Goal: Information Seeking & Learning: Learn about a topic

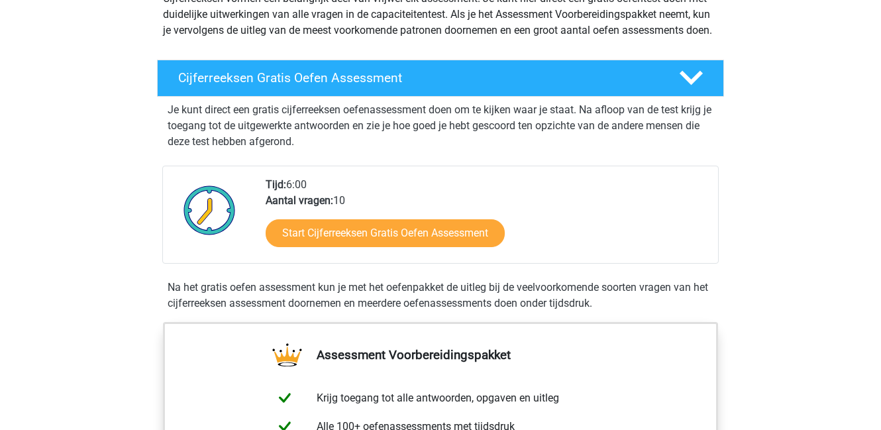
scroll to position [177, 0]
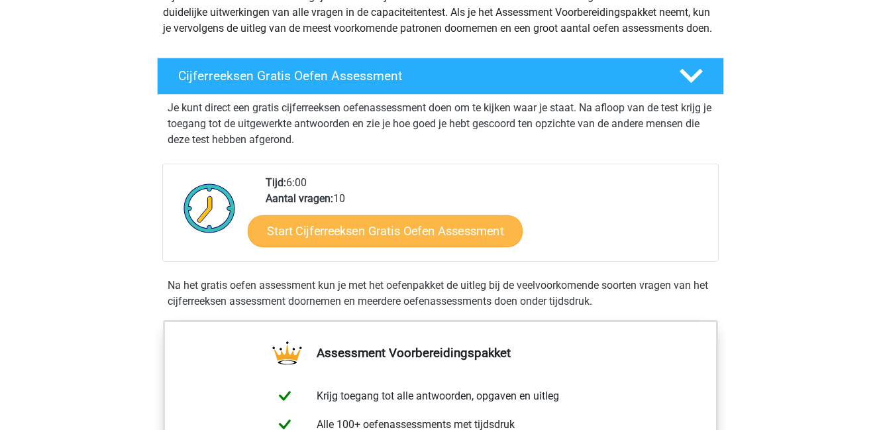
click at [392, 246] on link "Start Cijferreeksen Gratis Oefen Assessment" at bounding box center [385, 231] width 275 height 32
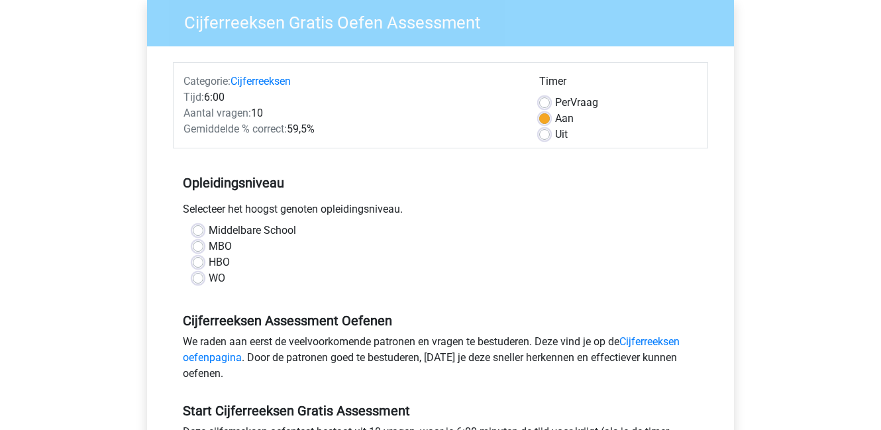
scroll to position [112, 0]
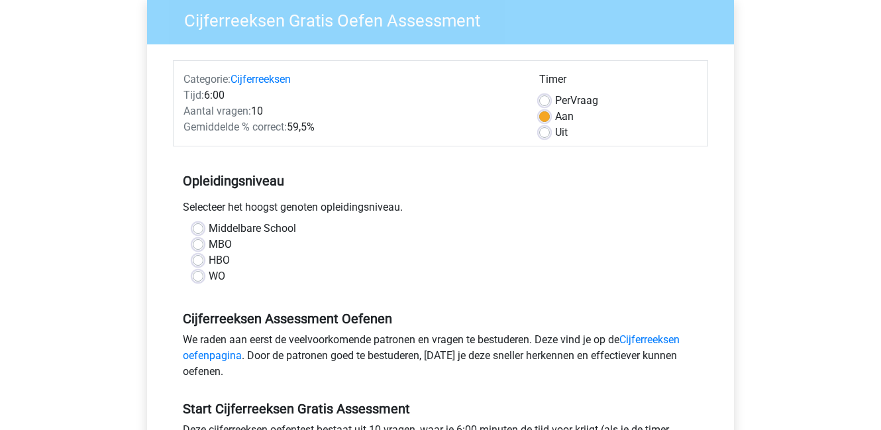
click at [204, 276] on div "WO" at bounding box center [440, 276] width 495 height 16
click at [209, 275] on label "WO" at bounding box center [217, 276] width 17 height 16
click at [200, 275] on input "WO" at bounding box center [198, 274] width 11 height 13
radio input "true"
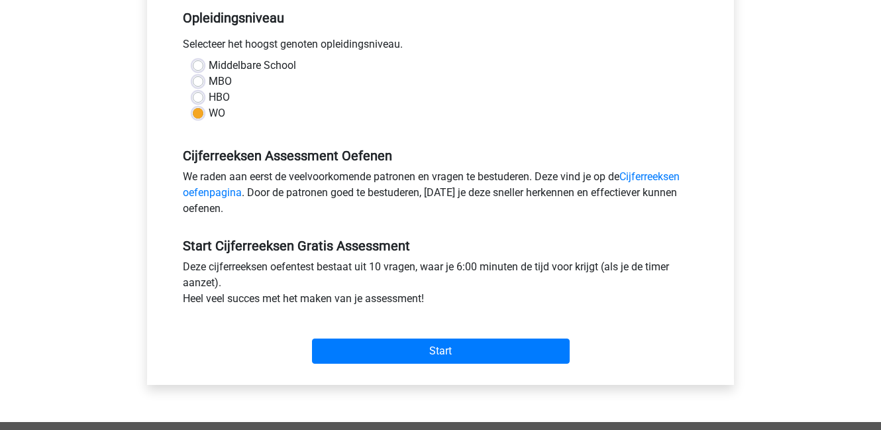
scroll to position [284, 0]
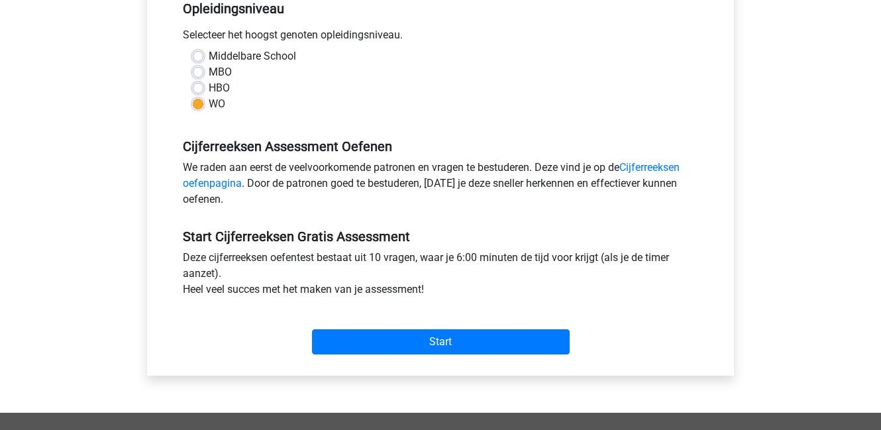
click at [359, 327] on div "Start" at bounding box center [440, 331] width 535 height 46
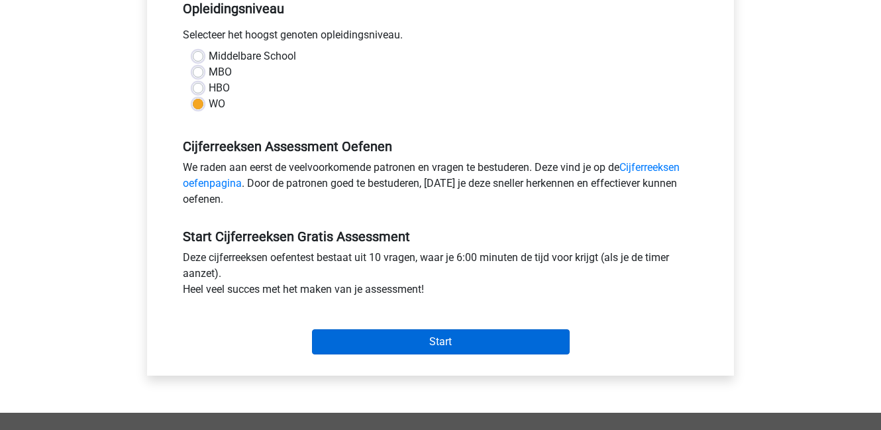
click at [361, 339] on input "Start" at bounding box center [441, 341] width 258 height 25
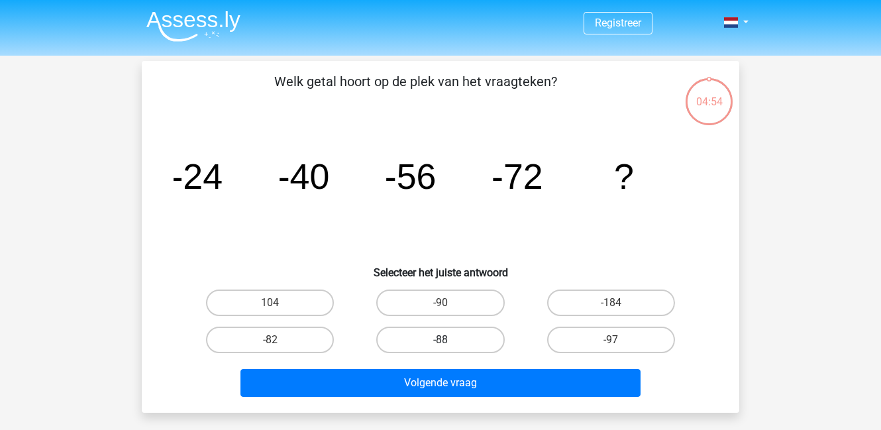
click at [462, 339] on label "-88" at bounding box center [440, 340] width 128 height 26
click at [449, 340] on input "-88" at bounding box center [445, 344] width 9 height 9
radio input "true"
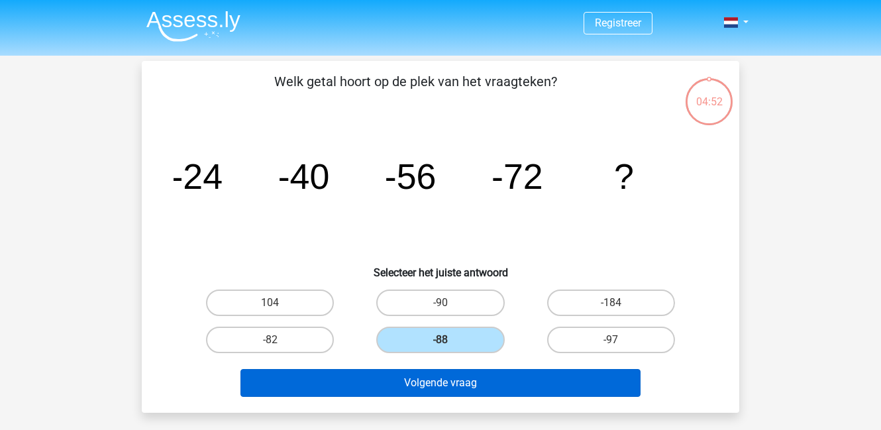
click at [437, 379] on button "Volgende vraag" at bounding box center [440, 383] width 401 height 28
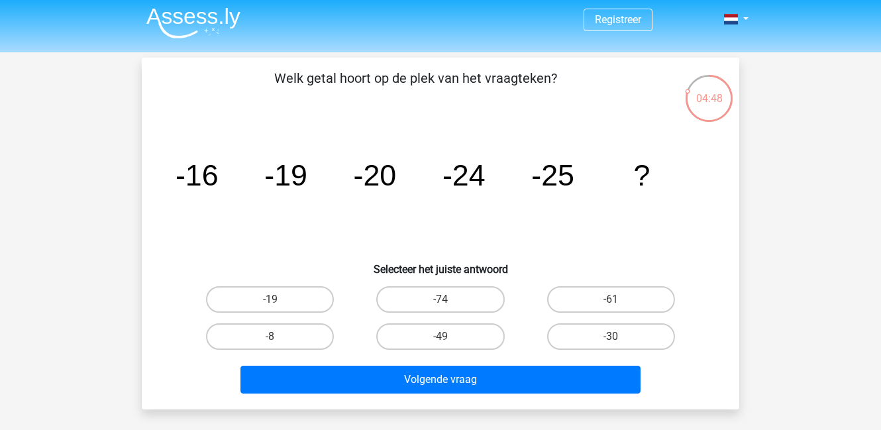
scroll to position [3, 0]
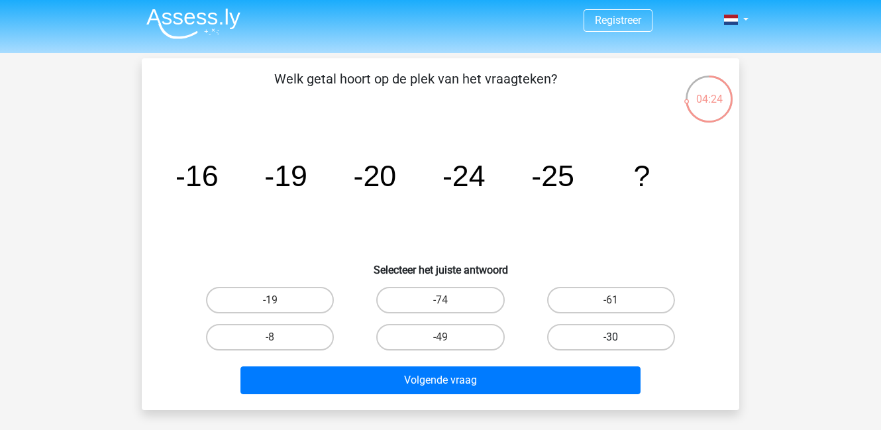
click at [622, 333] on label "-30" at bounding box center [611, 337] width 128 height 26
click at [619, 337] on input "-30" at bounding box center [615, 341] width 9 height 9
radio input "true"
click at [537, 397] on div "Volgende vraag" at bounding box center [440, 382] width 511 height 33
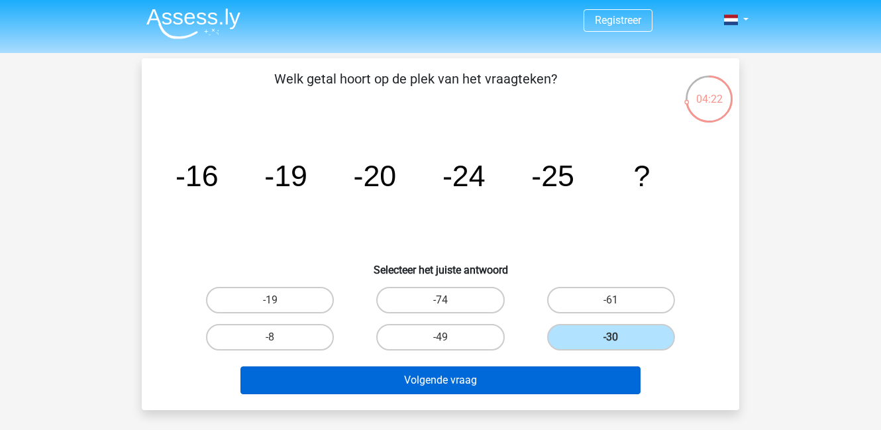
click at [552, 382] on button "Volgende vraag" at bounding box center [440, 380] width 401 height 28
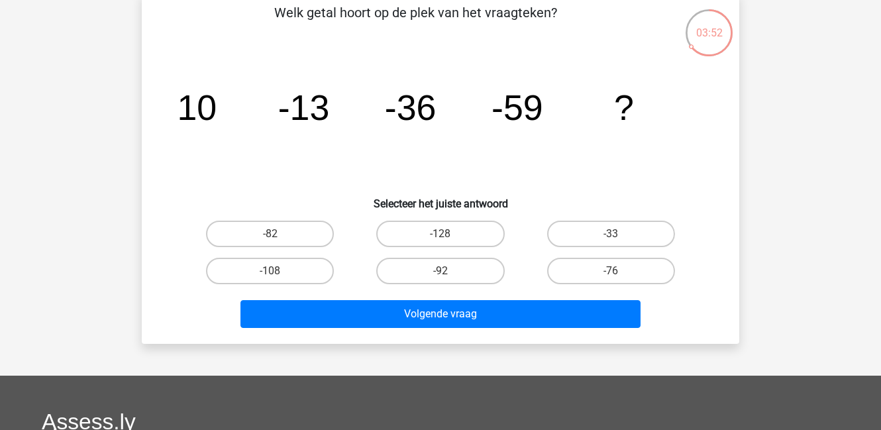
scroll to position [76, 0]
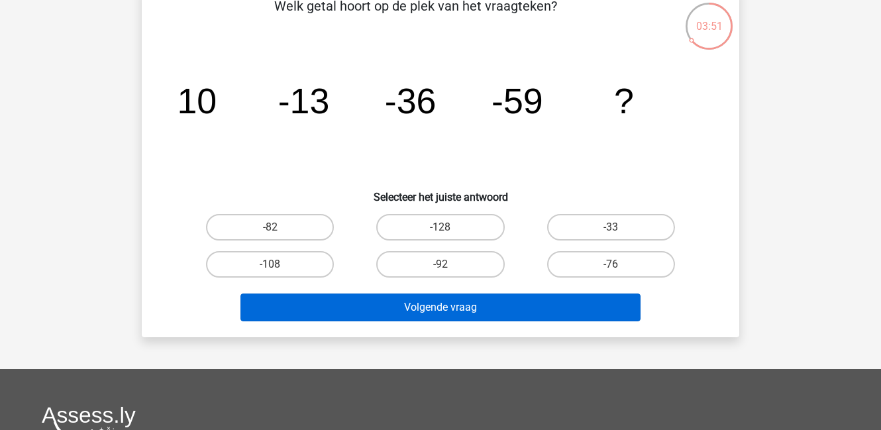
click at [360, 303] on button "Volgende vraag" at bounding box center [440, 307] width 401 height 28
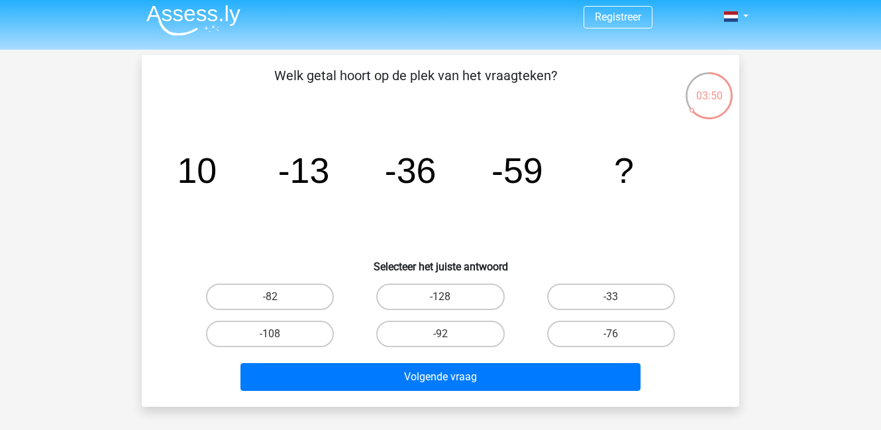
scroll to position [0, 0]
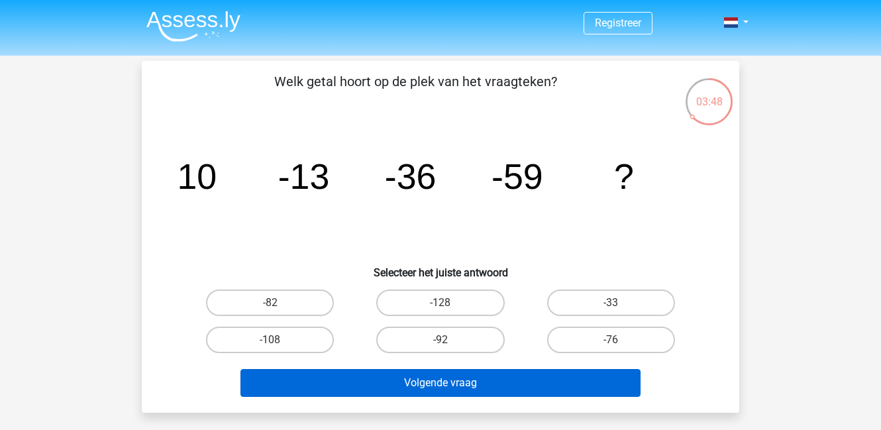
click at [370, 374] on button "Volgende vraag" at bounding box center [440, 383] width 401 height 28
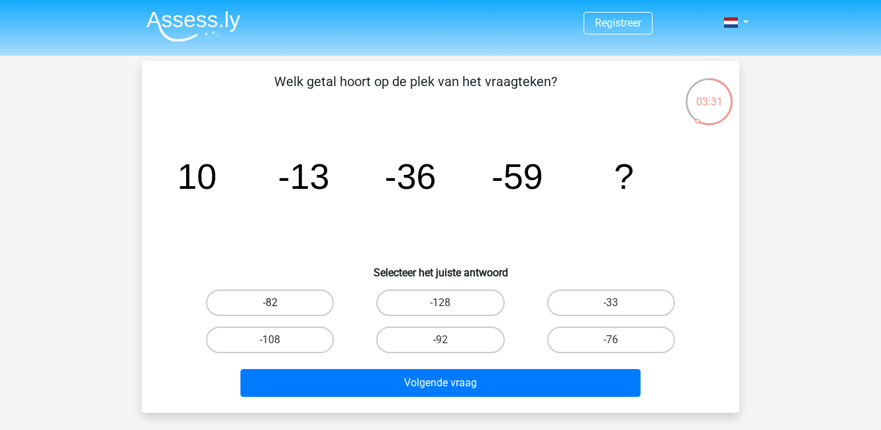
click at [287, 303] on label "-82" at bounding box center [270, 302] width 128 height 26
click at [279, 303] on input "-82" at bounding box center [274, 307] width 9 height 9
radio input "true"
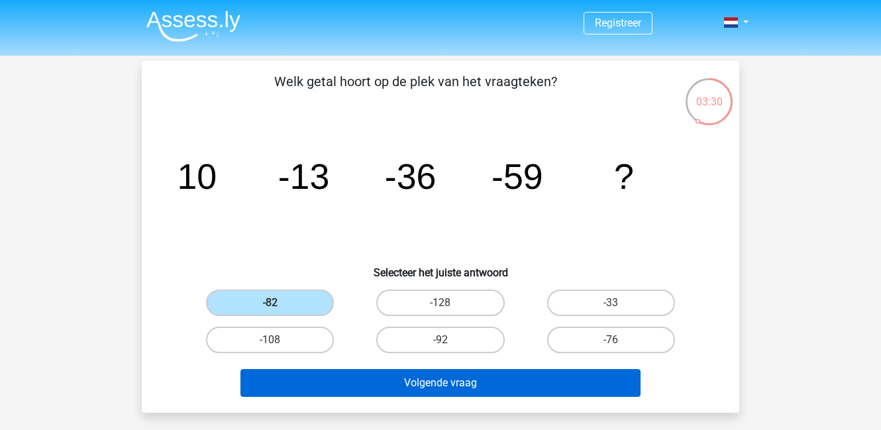
click at [395, 389] on button "Volgende vraag" at bounding box center [440, 383] width 401 height 28
click at [444, 383] on button "Volgende vraag" at bounding box center [440, 383] width 401 height 28
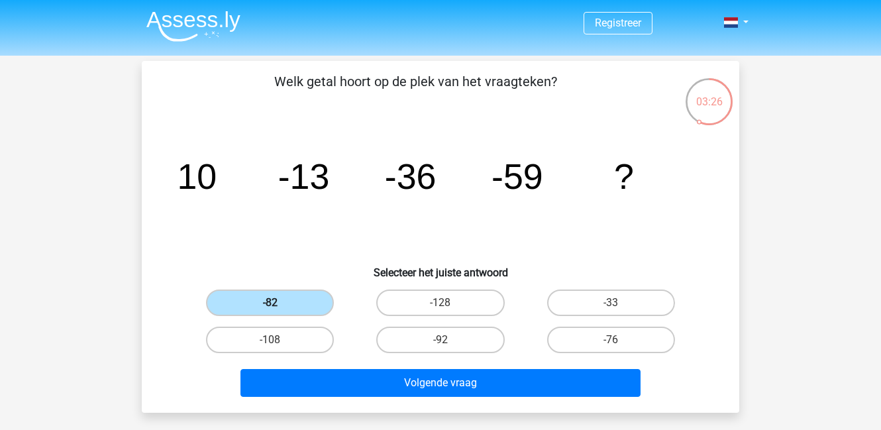
click at [266, 299] on label "-82" at bounding box center [270, 302] width 128 height 26
click at [270, 303] on input "-82" at bounding box center [274, 307] width 9 height 9
click at [266, 299] on label "-82" at bounding box center [270, 302] width 128 height 26
click at [270, 303] on input "-82" at bounding box center [274, 307] width 9 height 9
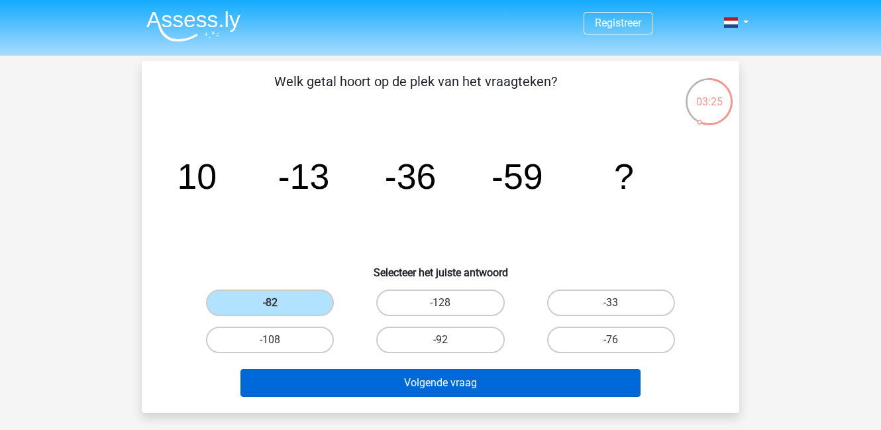
click at [372, 386] on button "Volgende vraag" at bounding box center [440, 383] width 401 height 28
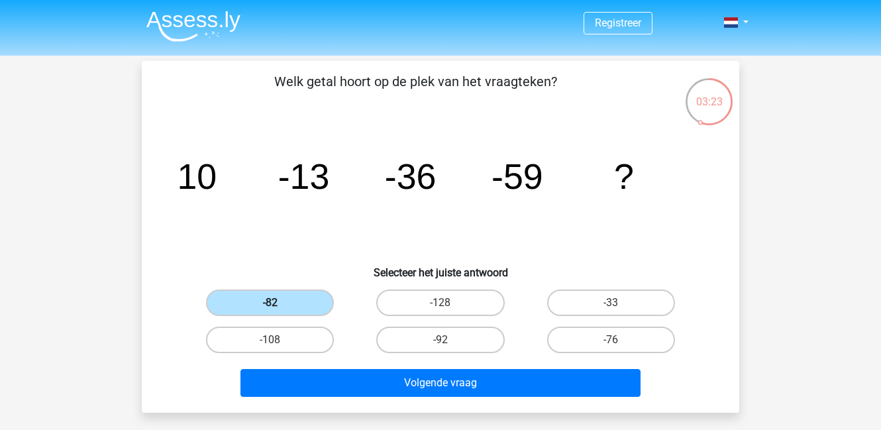
click at [309, 308] on label "-82" at bounding box center [270, 302] width 128 height 26
click at [279, 308] on input "-82" at bounding box center [274, 307] width 9 height 9
click at [301, 303] on label "-82" at bounding box center [270, 302] width 128 height 26
click at [279, 303] on input "-82" at bounding box center [274, 307] width 9 height 9
click at [301, 303] on label "-82" at bounding box center [270, 302] width 128 height 26
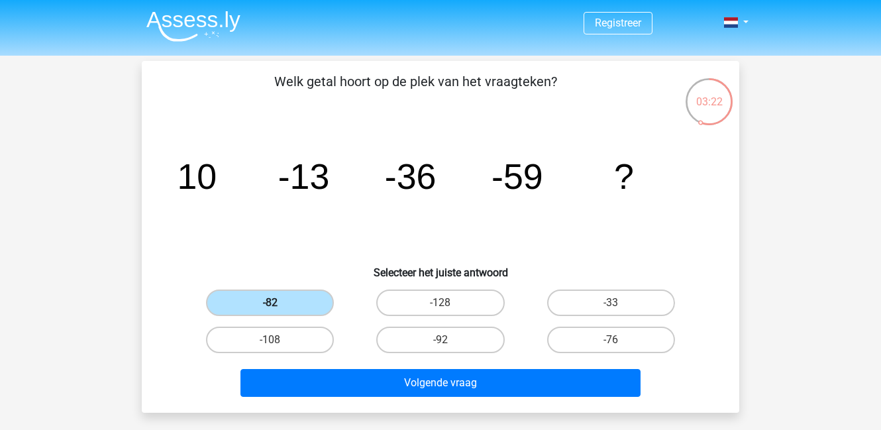
click at [279, 303] on input "-82" at bounding box center [274, 307] width 9 height 9
click at [301, 303] on label "-82" at bounding box center [270, 302] width 128 height 26
click at [279, 303] on input "-82" at bounding box center [274, 307] width 9 height 9
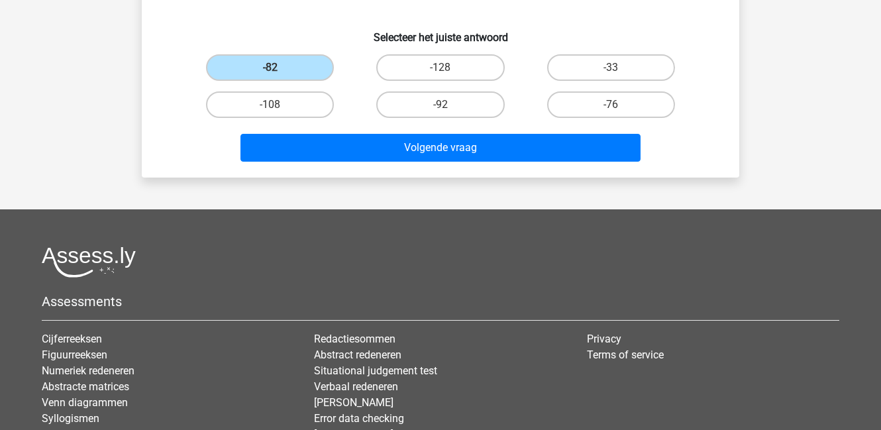
scroll to position [272, 0]
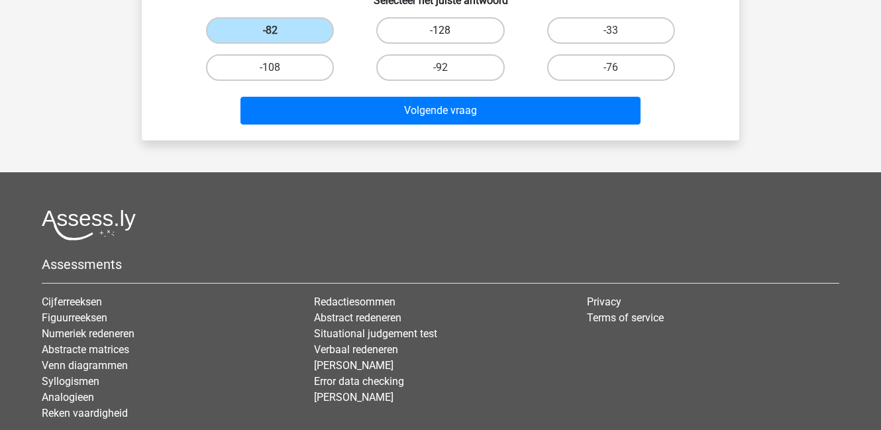
click at [442, 25] on label "-128" at bounding box center [440, 30] width 128 height 26
click at [442, 30] on input "-128" at bounding box center [445, 34] width 9 height 9
radio input "true"
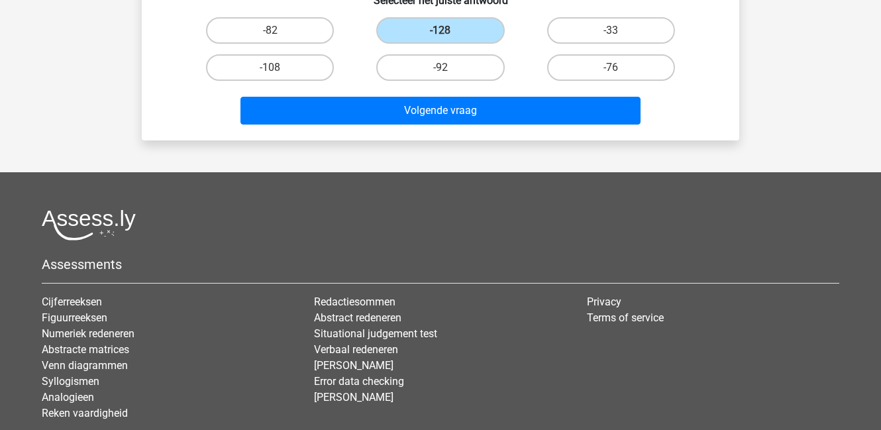
click at [291, 36] on label "-82" at bounding box center [270, 30] width 128 height 26
click at [279, 36] on input "-82" at bounding box center [274, 34] width 9 height 9
radio input "true"
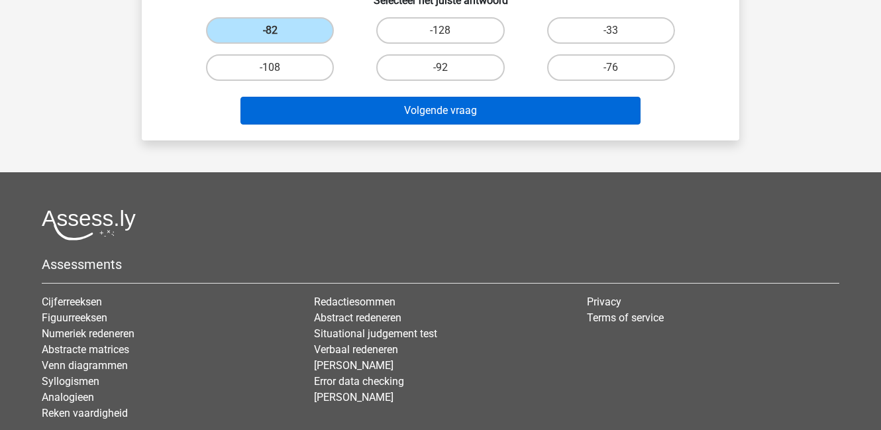
click at [356, 110] on button "Volgende vraag" at bounding box center [440, 111] width 401 height 28
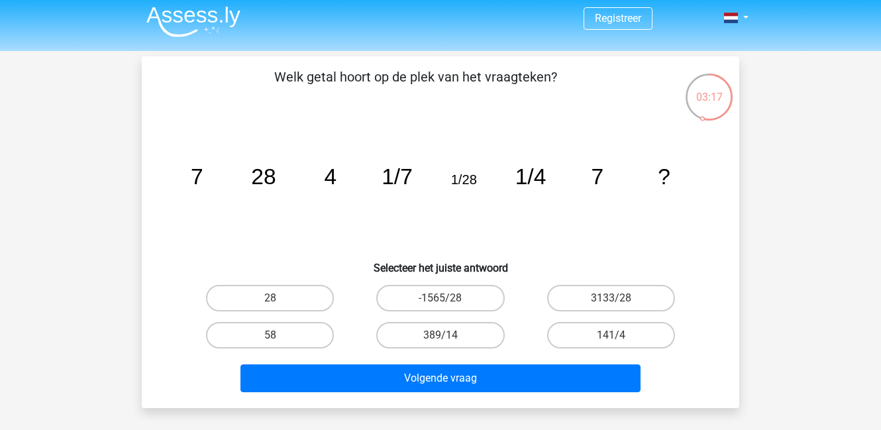
scroll to position [2, 0]
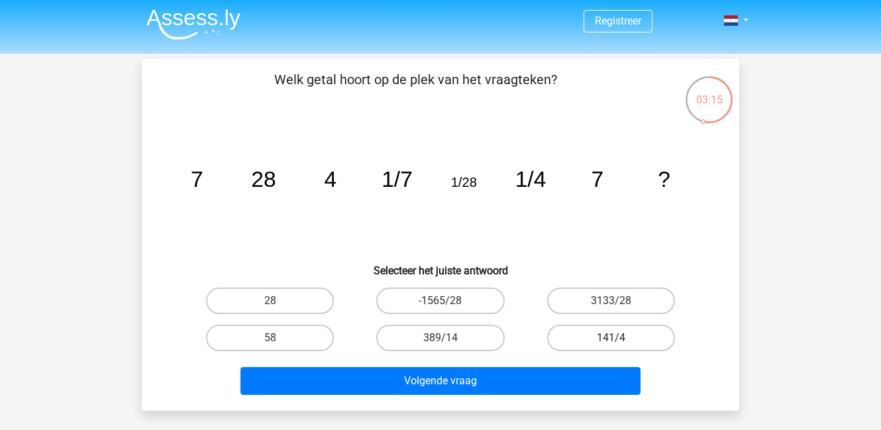
click at [622, 339] on label "141/4" at bounding box center [611, 338] width 128 height 26
click at [619, 339] on input "141/4" at bounding box center [615, 342] width 9 height 9
radio input "true"
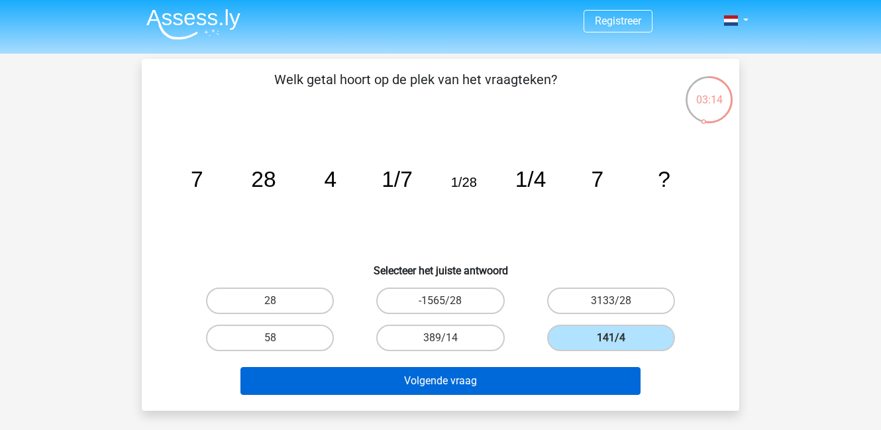
click at [574, 374] on button "Volgende vraag" at bounding box center [440, 381] width 401 height 28
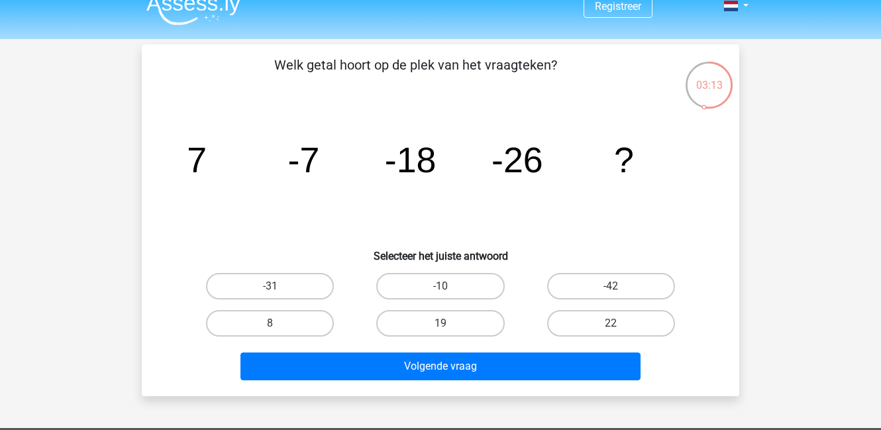
scroll to position [15, 0]
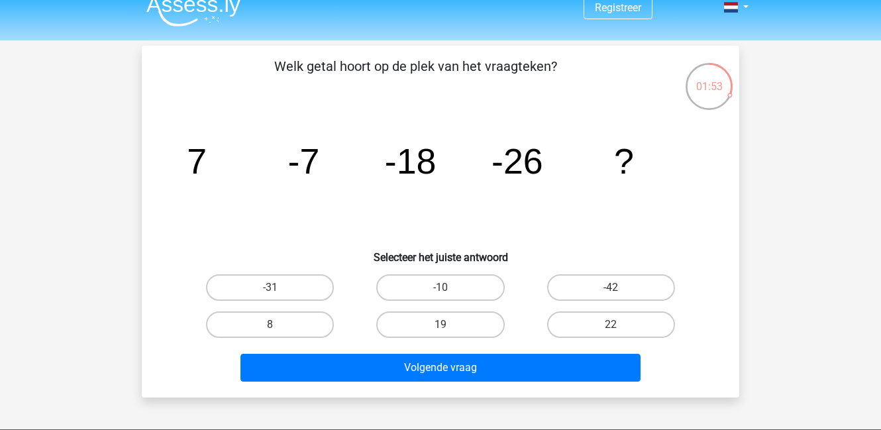
click at [402, 164] on tspan "-18" at bounding box center [411, 161] width 52 height 40
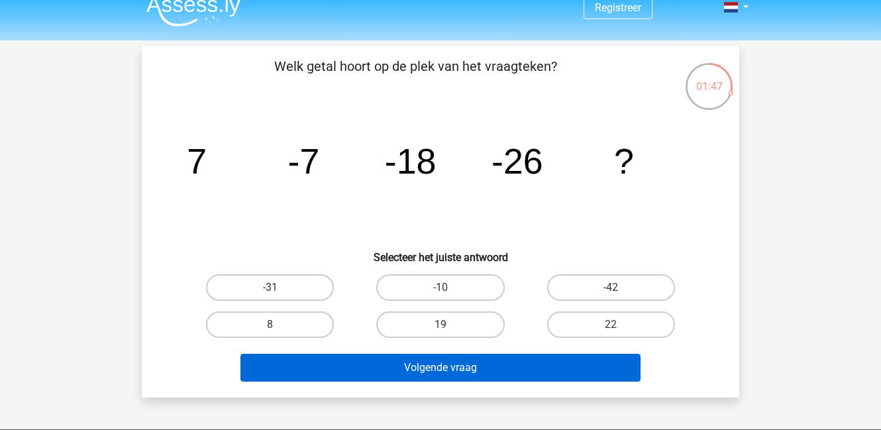
click at [456, 354] on button "Volgende vraag" at bounding box center [440, 368] width 401 height 28
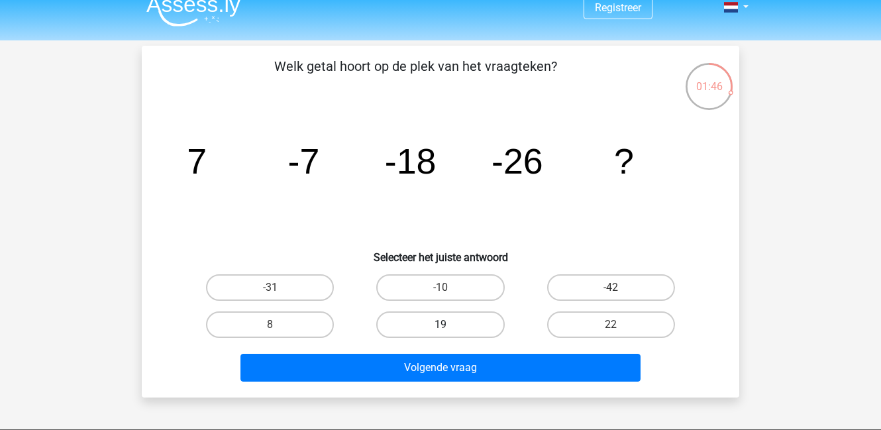
click at [446, 333] on label "19" at bounding box center [440, 324] width 128 height 26
click at [446, 333] on input "19" at bounding box center [445, 329] width 9 height 9
radio input "true"
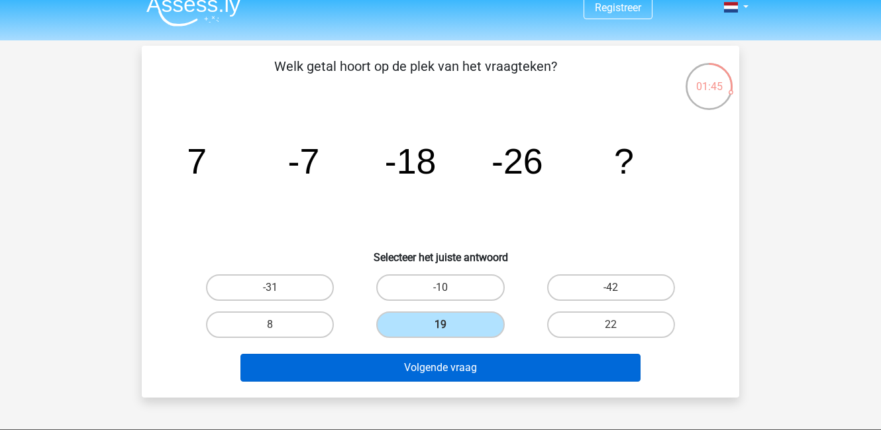
click at [443, 378] on button "Volgende vraag" at bounding box center [440, 368] width 401 height 28
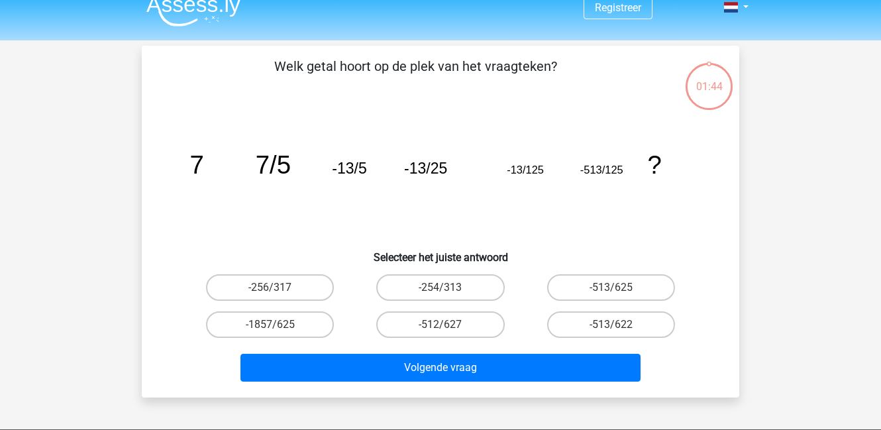
scroll to position [61, 0]
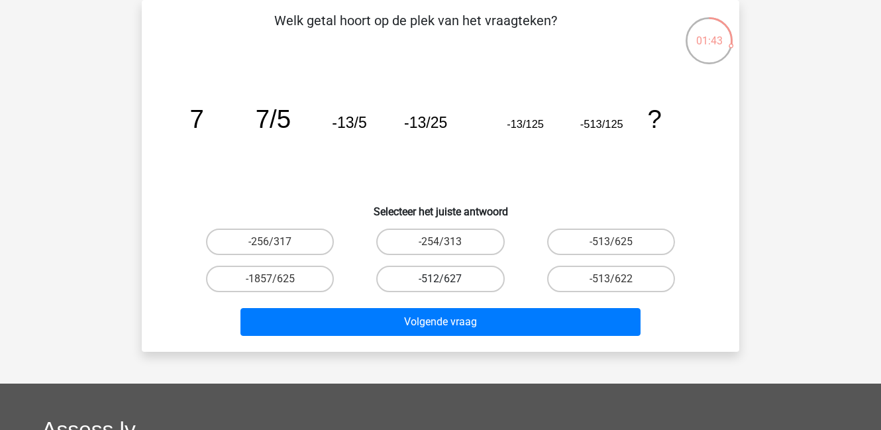
click at [462, 284] on label "-512/627" at bounding box center [440, 279] width 128 height 26
click at [449, 284] on input "-512/627" at bounding box center [445, 283] width 9 height 9
radio input "true"
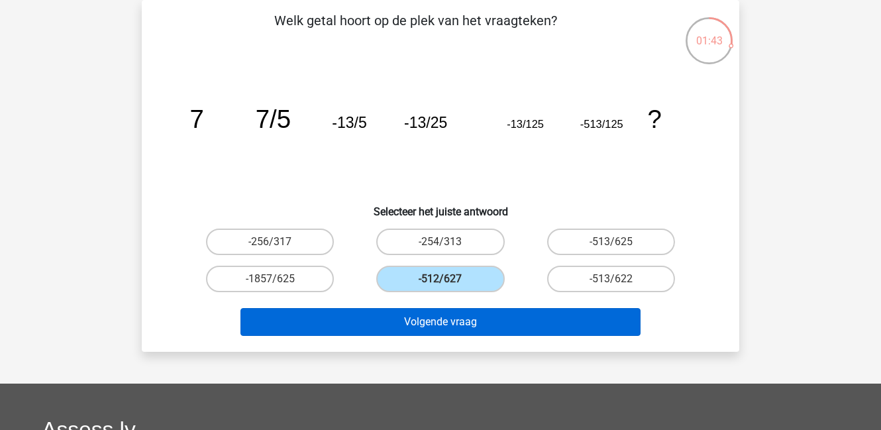
click at [462, 323] on button "Volgende vraag" at bounding box center [440, 322] width 401 height 28
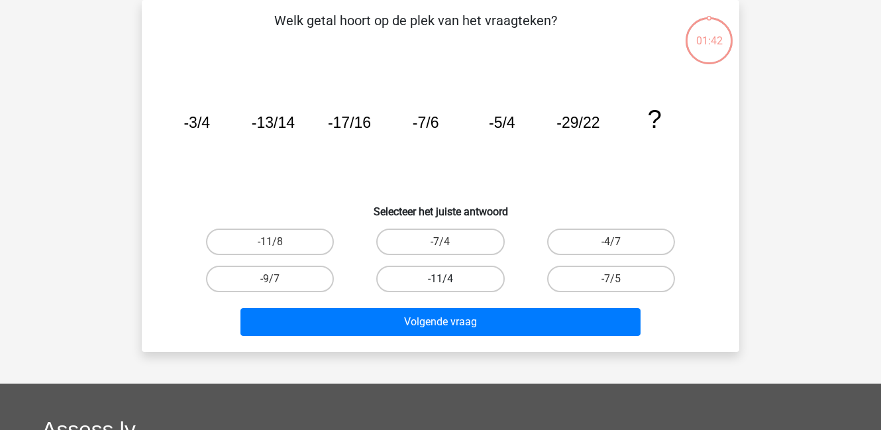
click at [455, 279] on label "-11/4" at bounding box center [440, 279] width 128 height 26
click at [449, 279] on input "-11/4" at bounding box center [445, 283] width 9 height 9
radio input "true"
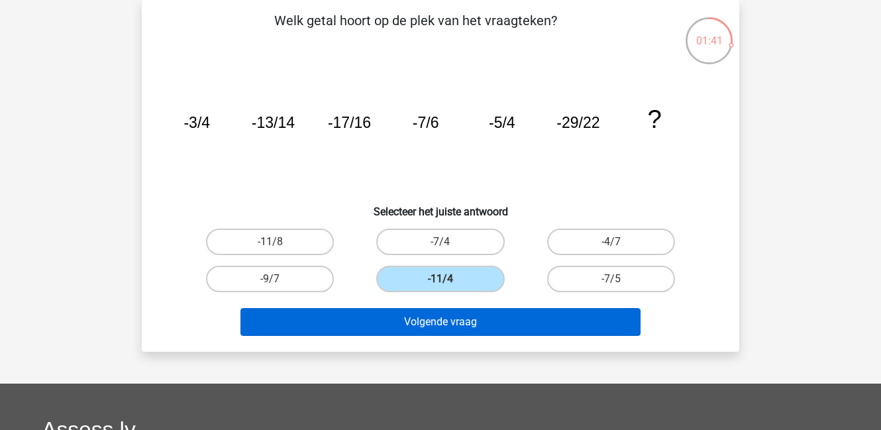
click at [455, 313] on button "Volgende vraag" at bounding box center [440, 322] width 401 height 28
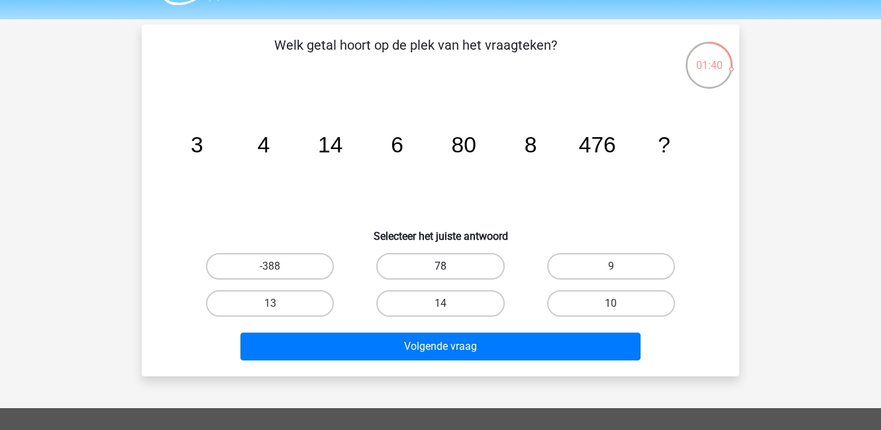
scroll to position [19, 0]
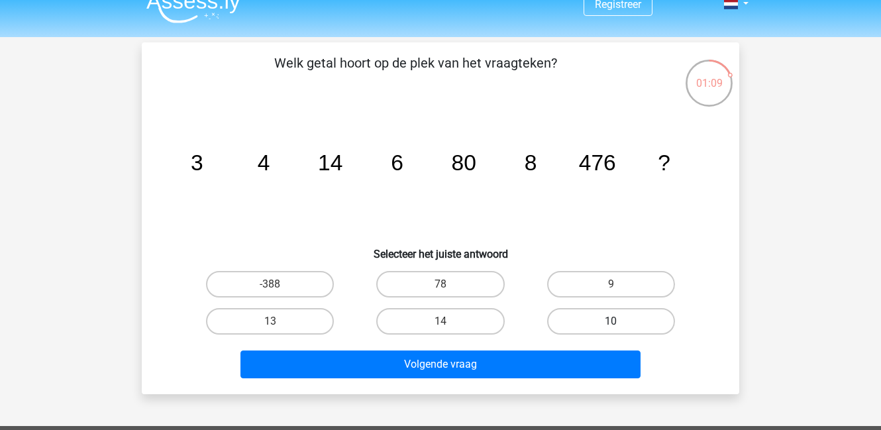
click at [613, 315] on label "10" at bounding box center [611, 321] width 128 height 26
click at [613, 321] on input "10" at bounding box center [615, 325] width 9 height 9
radio input "true"
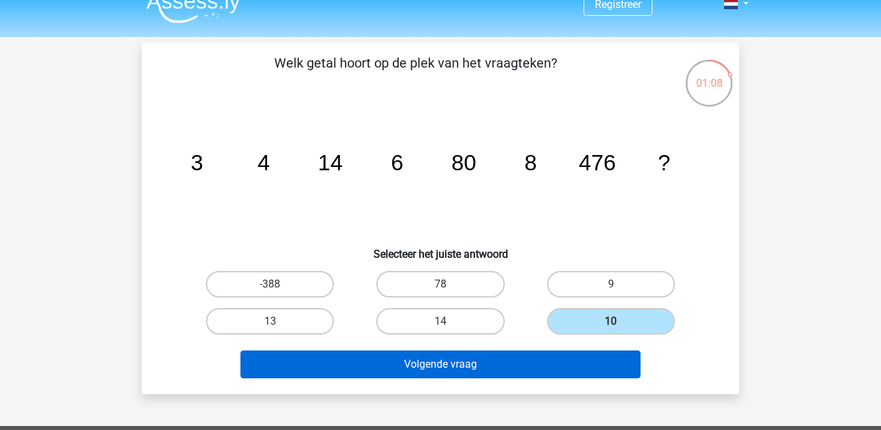
click at [507, 374] on button "Volgende vraag" at bounding box center [440, 364] width 401 height 28
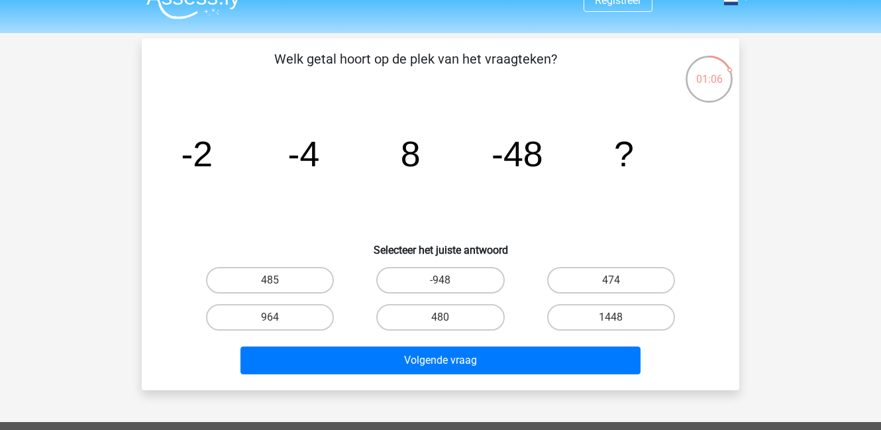
scroll to position [8, 0]
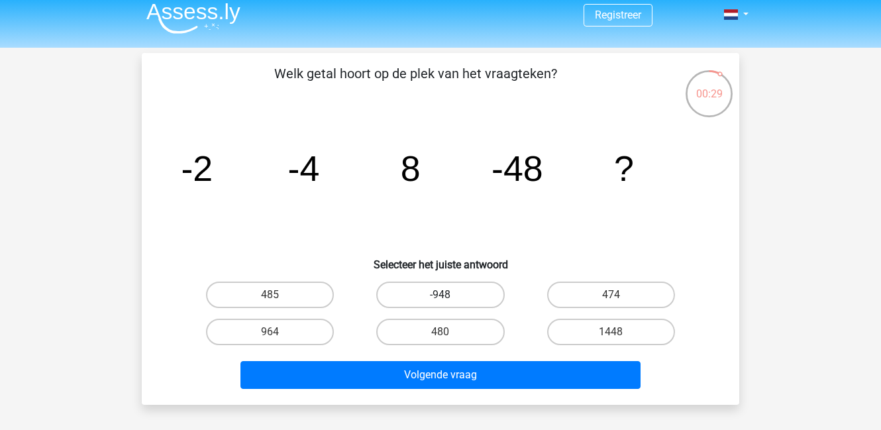
click at [454, 291] on label "-948" at bounding box center [440, 295] width 128 height 26
click at [449, 295] on input "-948" at bounding box center [445, 299] width 9 height 9
radio input "true"
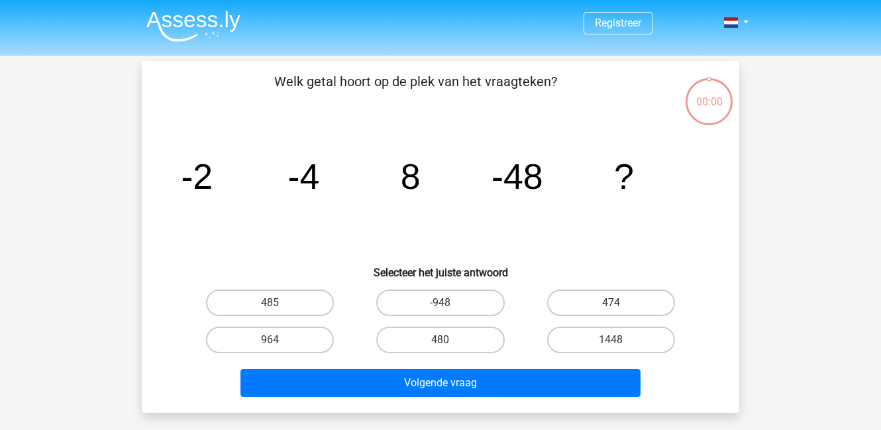
scroll to position [8, 0]
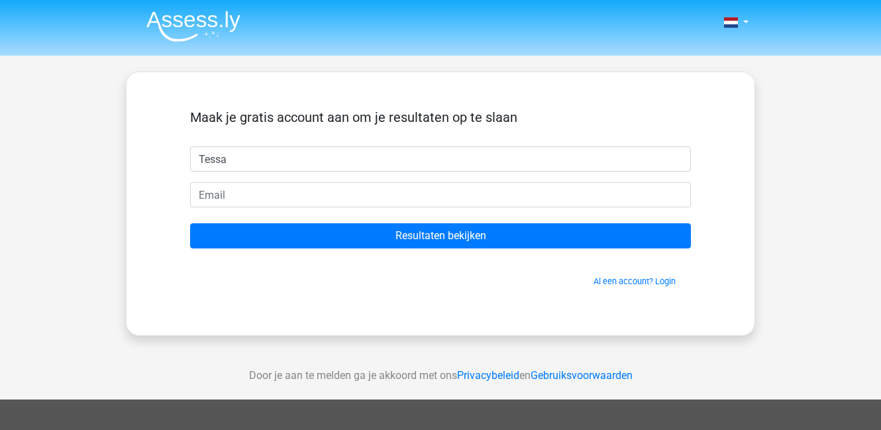
type input "Tessa"
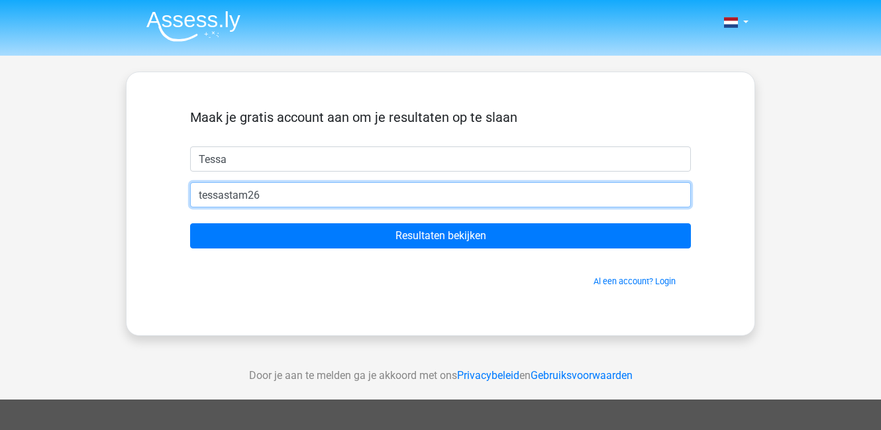
type input "tessastam26@"
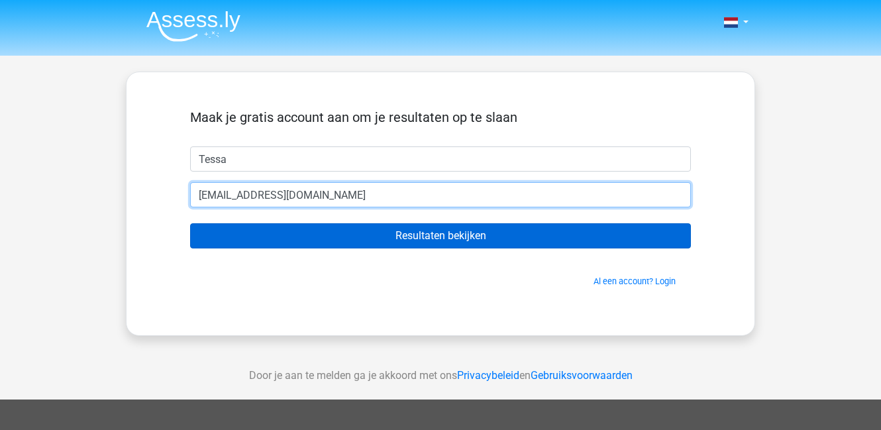
type input "tessastam26@gmail.com"
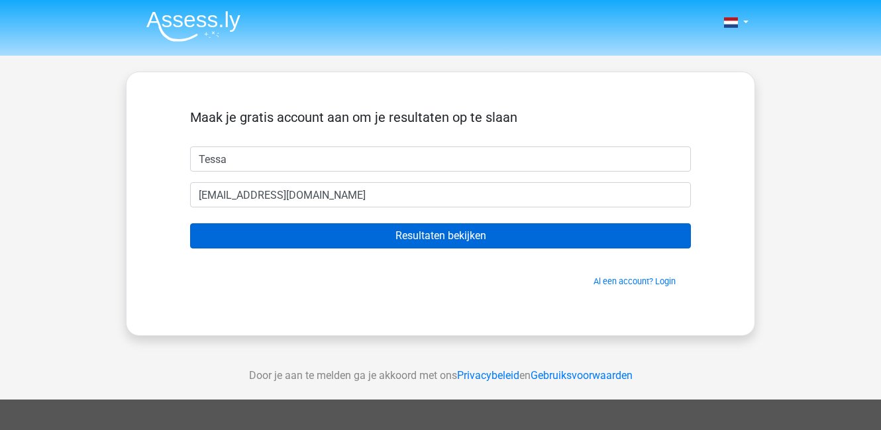
click at [369, 231] on input "Resultaten bekijken" at bounding box center [440, 235] width 501 height 25
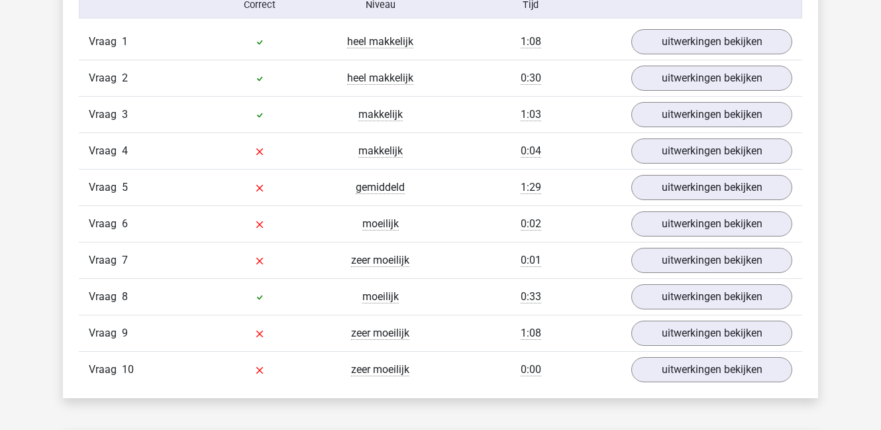
scroll to position [1130, 0]
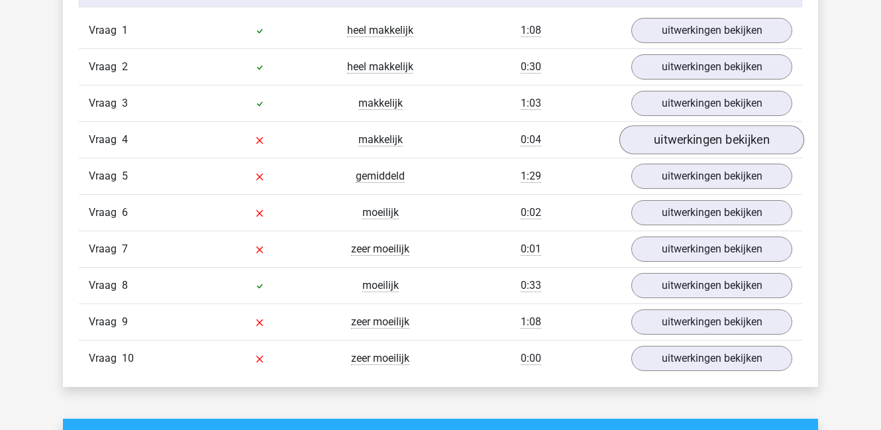
click at [718, 143] on link "uitwerkingen bekijken" at bounding box center [711, 139] width 185 height 29
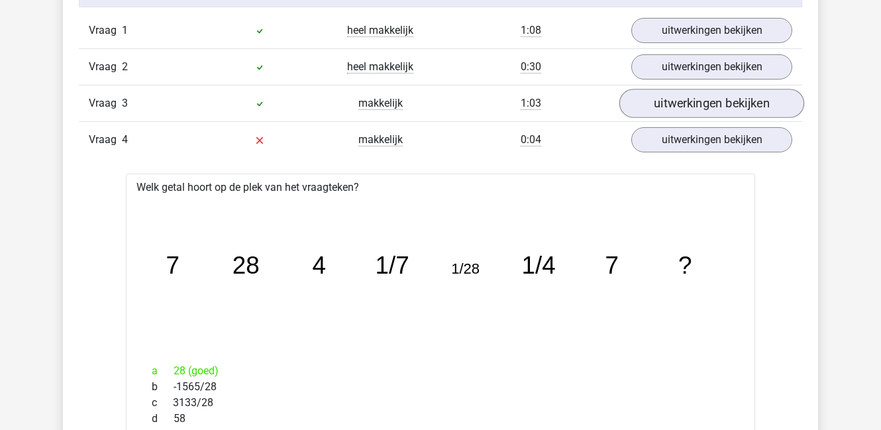
click at [692, 103] on link "uitwerkingen bekijken" at bounding box center [711, 103] width 185 height 29
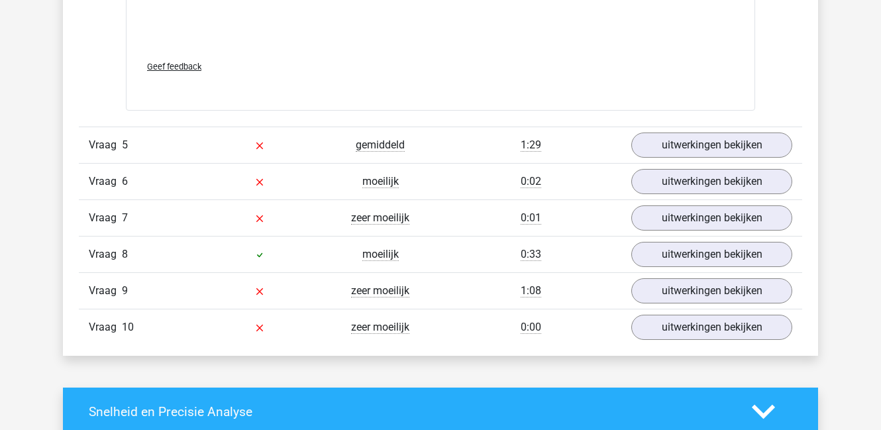
scroll to position [2670, 0]
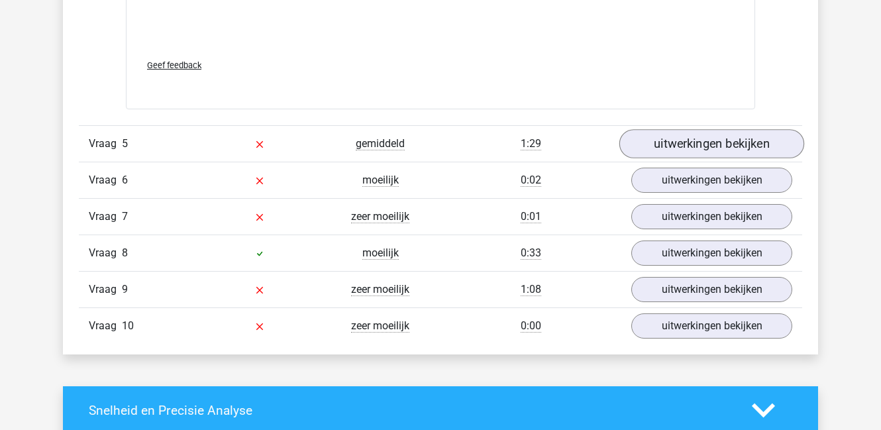
click at [686, 139] on link "uitwerkingen bekijken" at bounding box center [711, 144] width 185 height 29
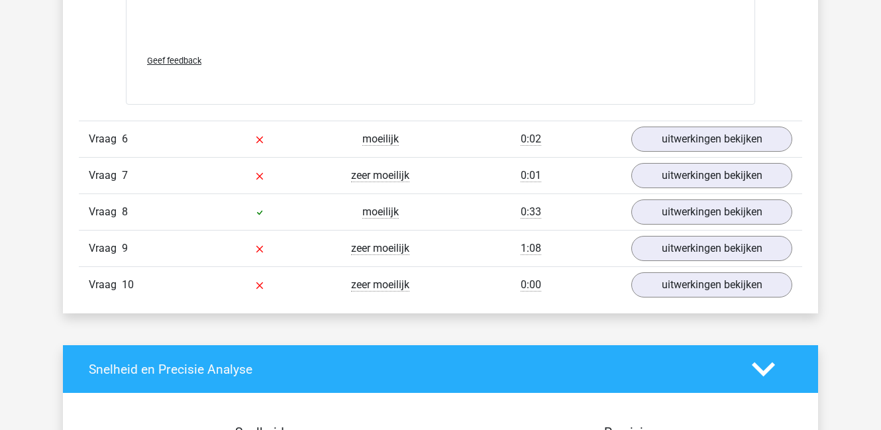
scroll to position [3529, 0]
